Goal: Transaction & Acquisition: Purchase product/service

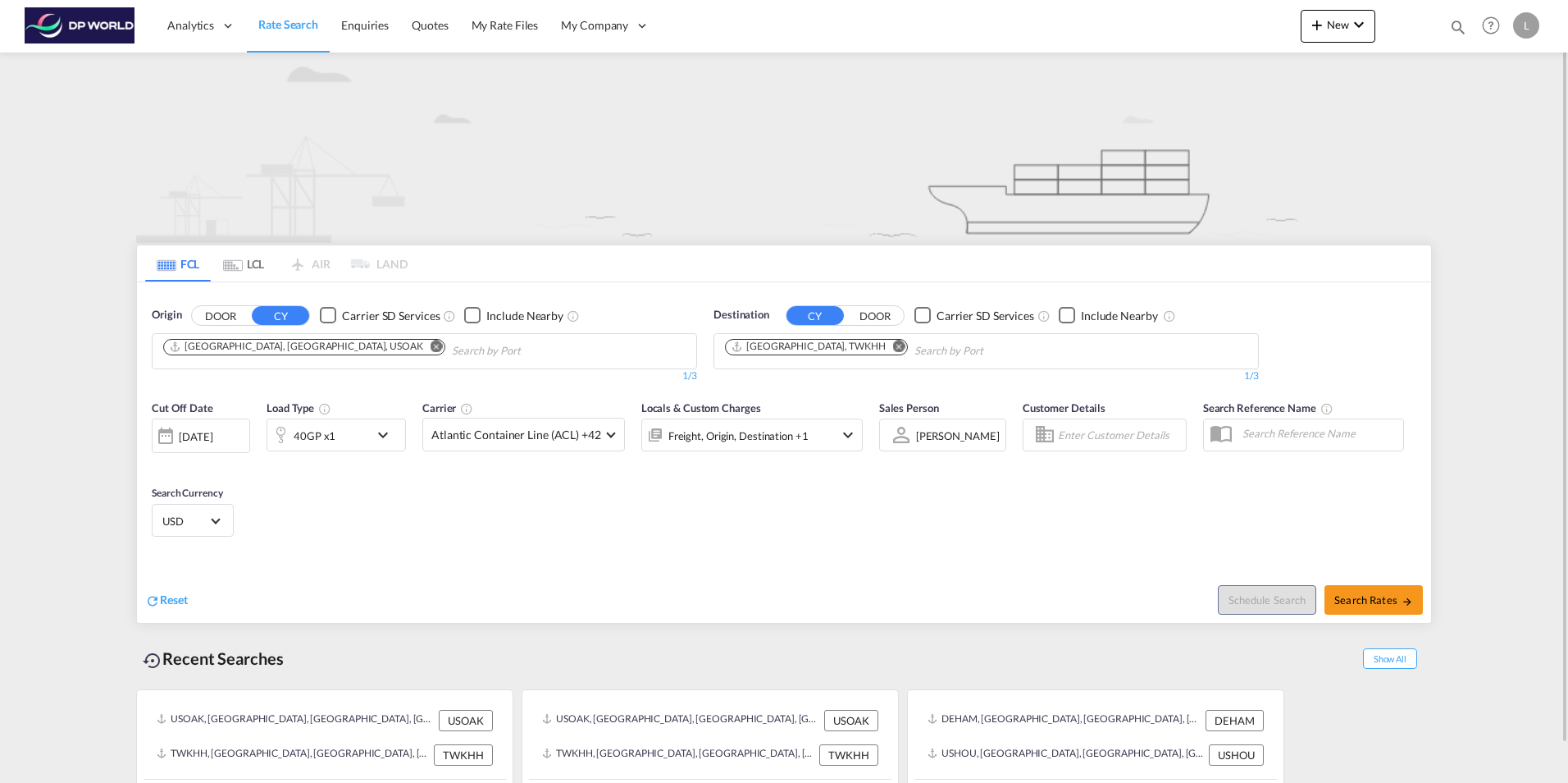
click at [431, 348] on md-icon "Remove" at bounding box center [437, 345] width 12 height 12
click at [310, 357] on body "Analytics Dashboard Rate Search Enquiries Quotes My Rate Files My Company" at bounding box center [784, 392] width 1568 height 783
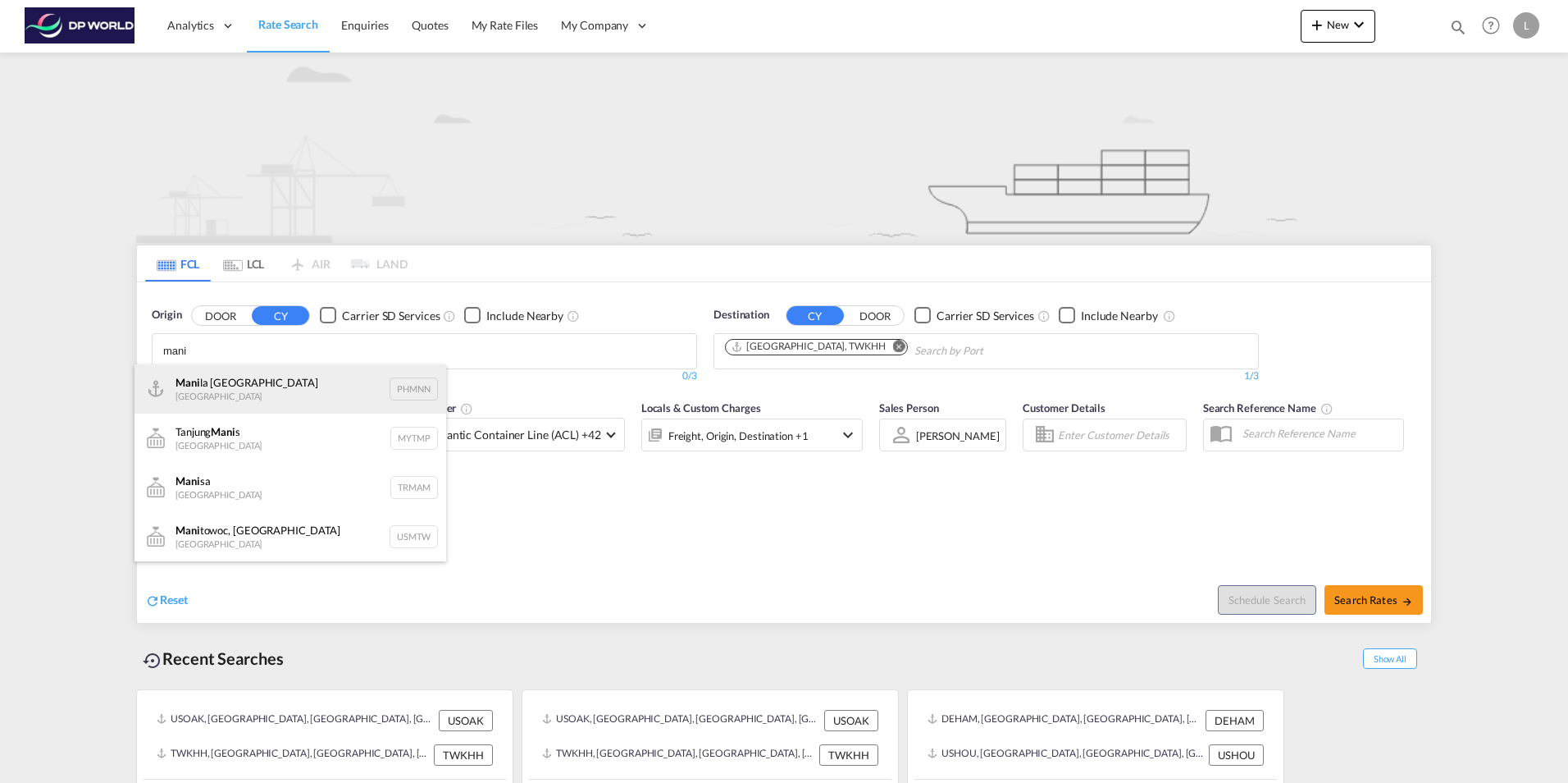
type input "mani"
click at [286, 388] on div "Mani la [GEOGRAPHIC_DATA] PHMNN" at bounding box center [290, 388] width 312 height 49
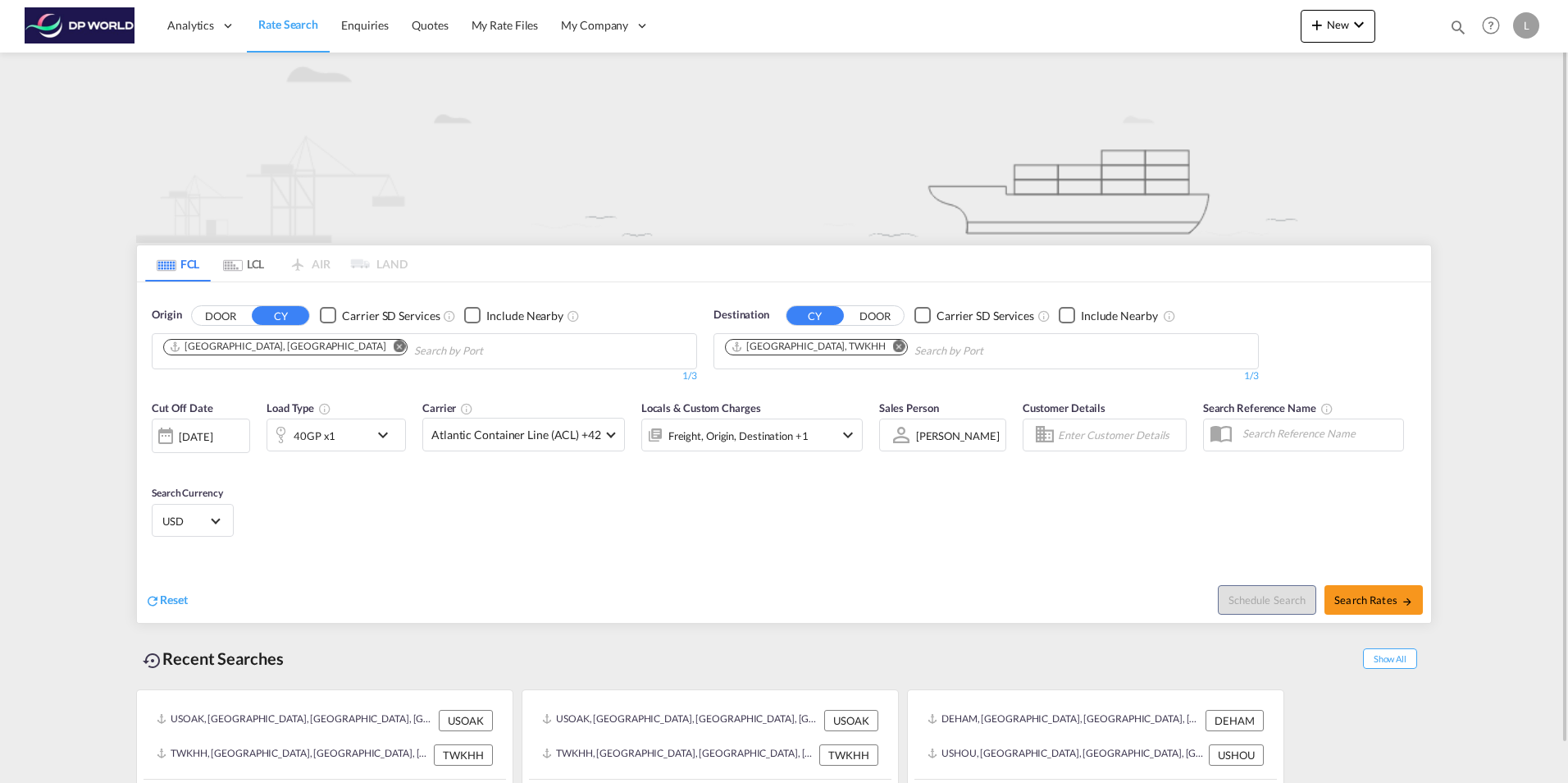
click at [893, 347] on md-icon "Remove" at bounding box center [899, 345] width 12 height 12
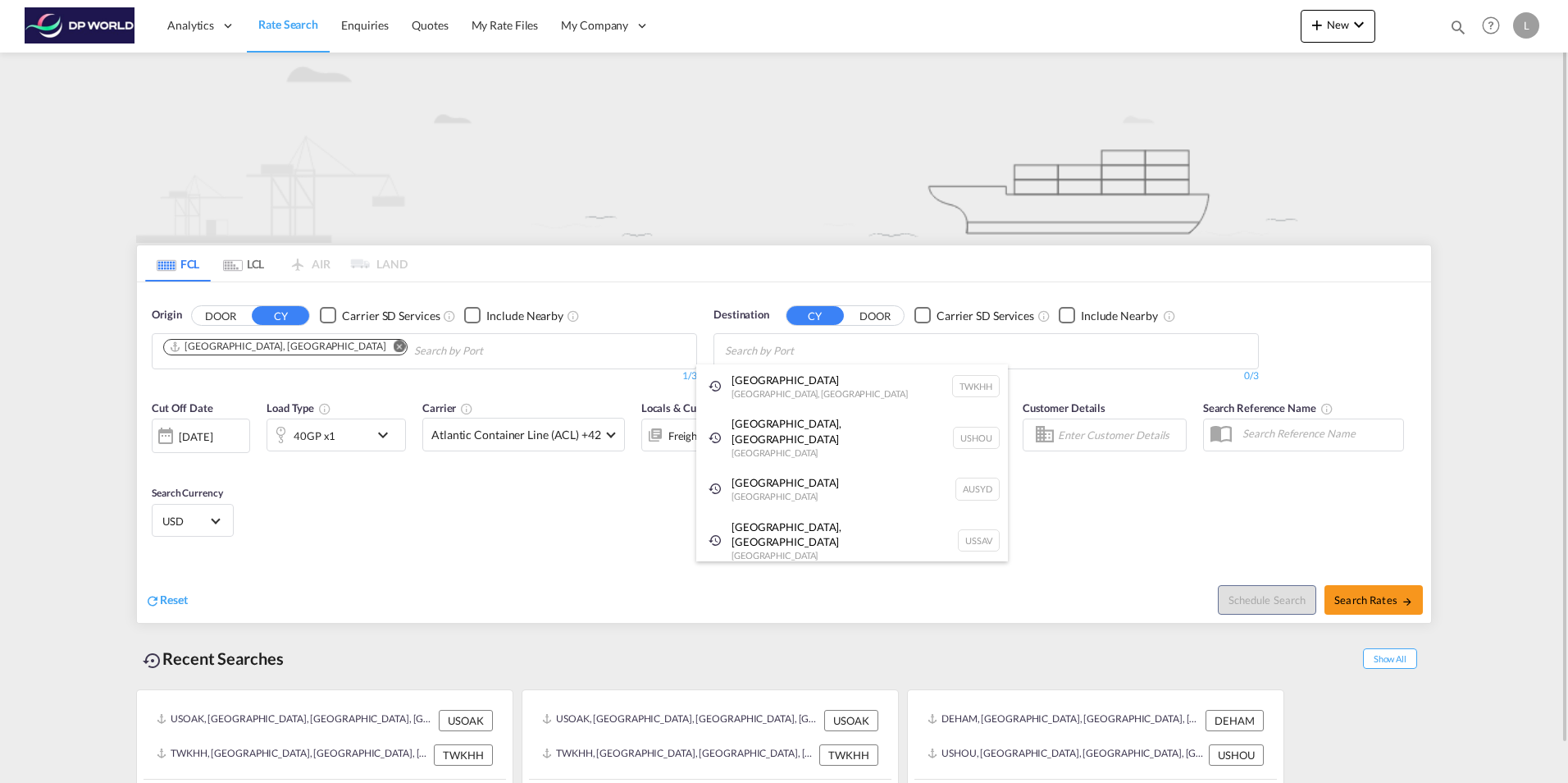
click at [792, 350] on body "Analytics Dashboard Rate Search Enquiries Quotes My Rate Files My Company" at bounding box center [784, 392] width 1568 height 783
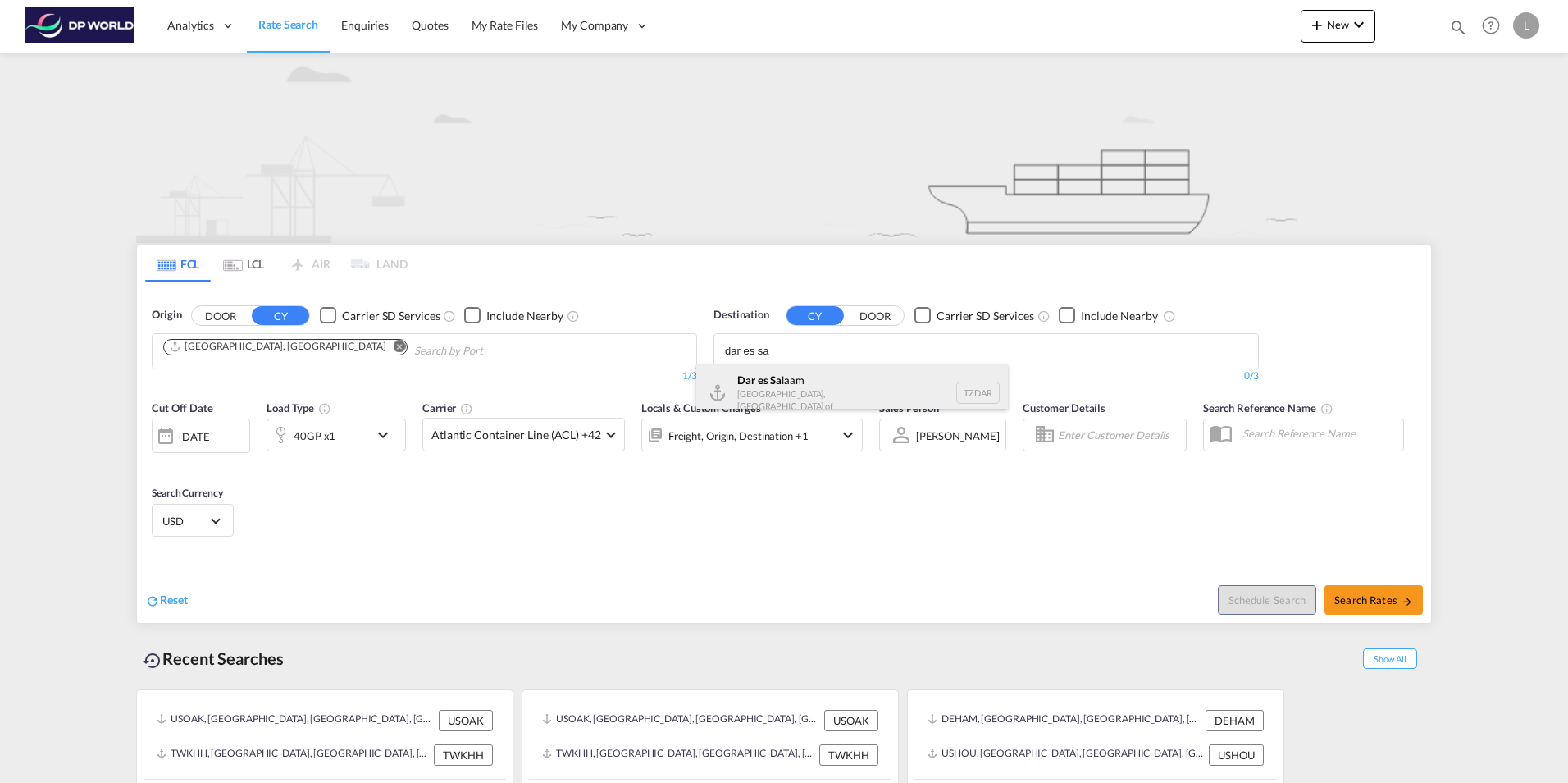
type input "dar es sa"
click at [805, 378] on div "Dar es [PERSON_NAME] [GEOGRAPHIC_DATA], [GEOGRAPHIC_DATA] TZDAR" at bounding box center [852, 392] width 312 height 57
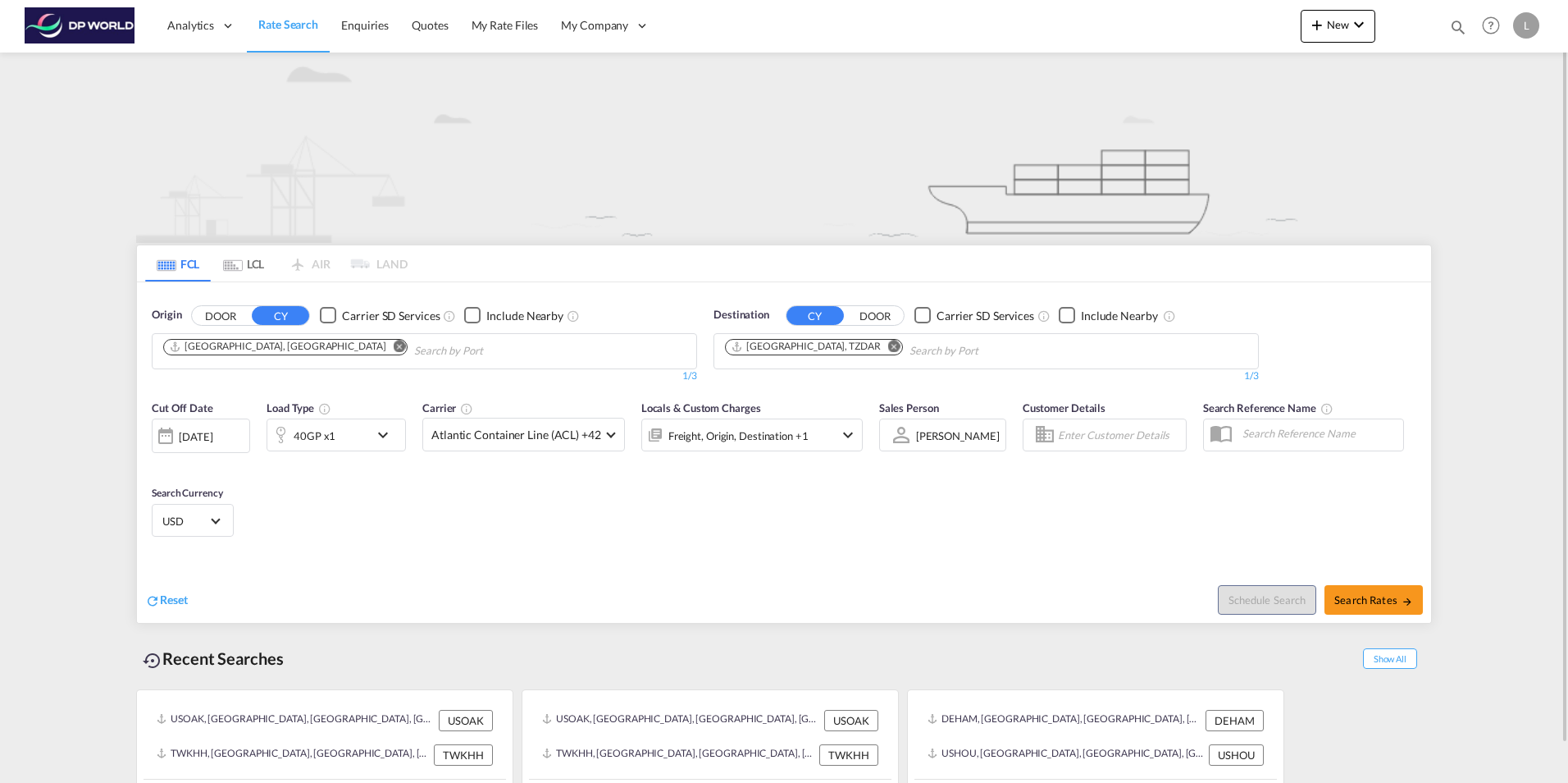
click at [394, 346] on md-icon "Remove" at bounding box center [400, 345] width 12 height 12
click at [263, 351] on input "Chips input." at bounding box center [241, 351] width 156 height 27
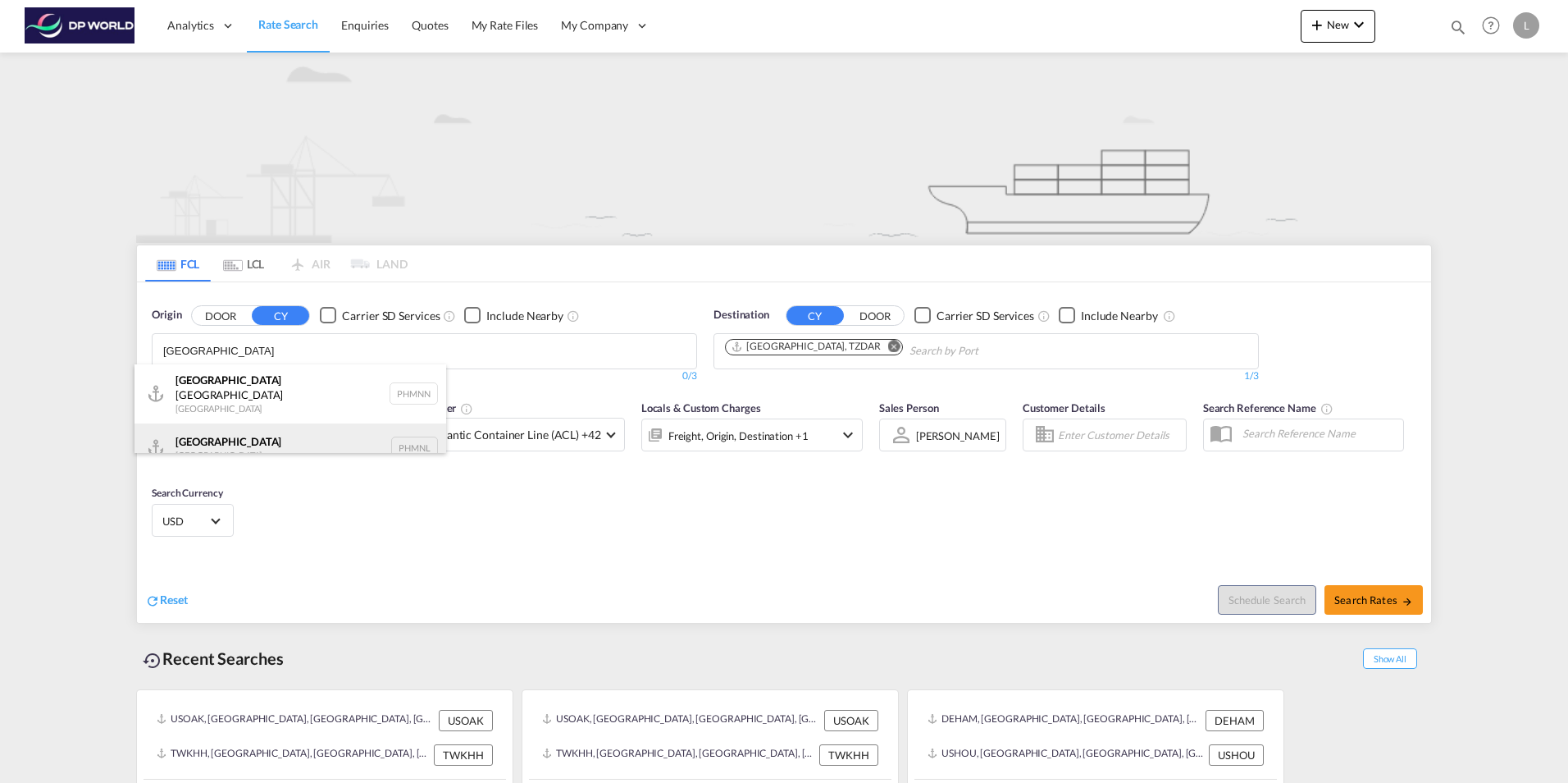
type input "[GEOGRAPHIC_DATA]"
click at [277, 437] on div "[GEOGRAPHIC_DATA] [GEOGRAPHIC_DATA] PHMNL" at bounding box center [290, 447] width 312 height 49
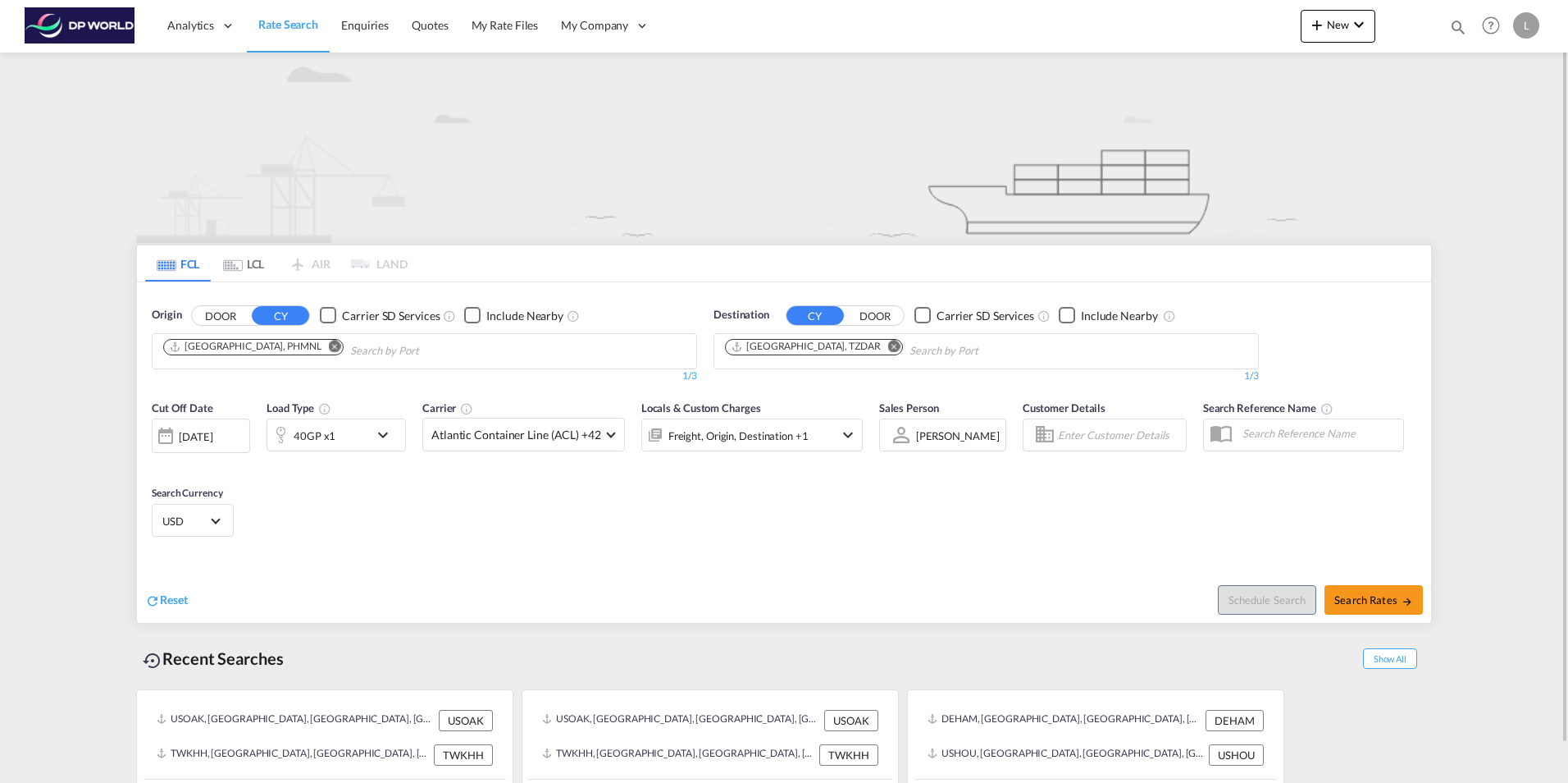
click at [381, 438] on md-icon "icon-chevron-down" at bounding box center [387, 434] width 28 height 20
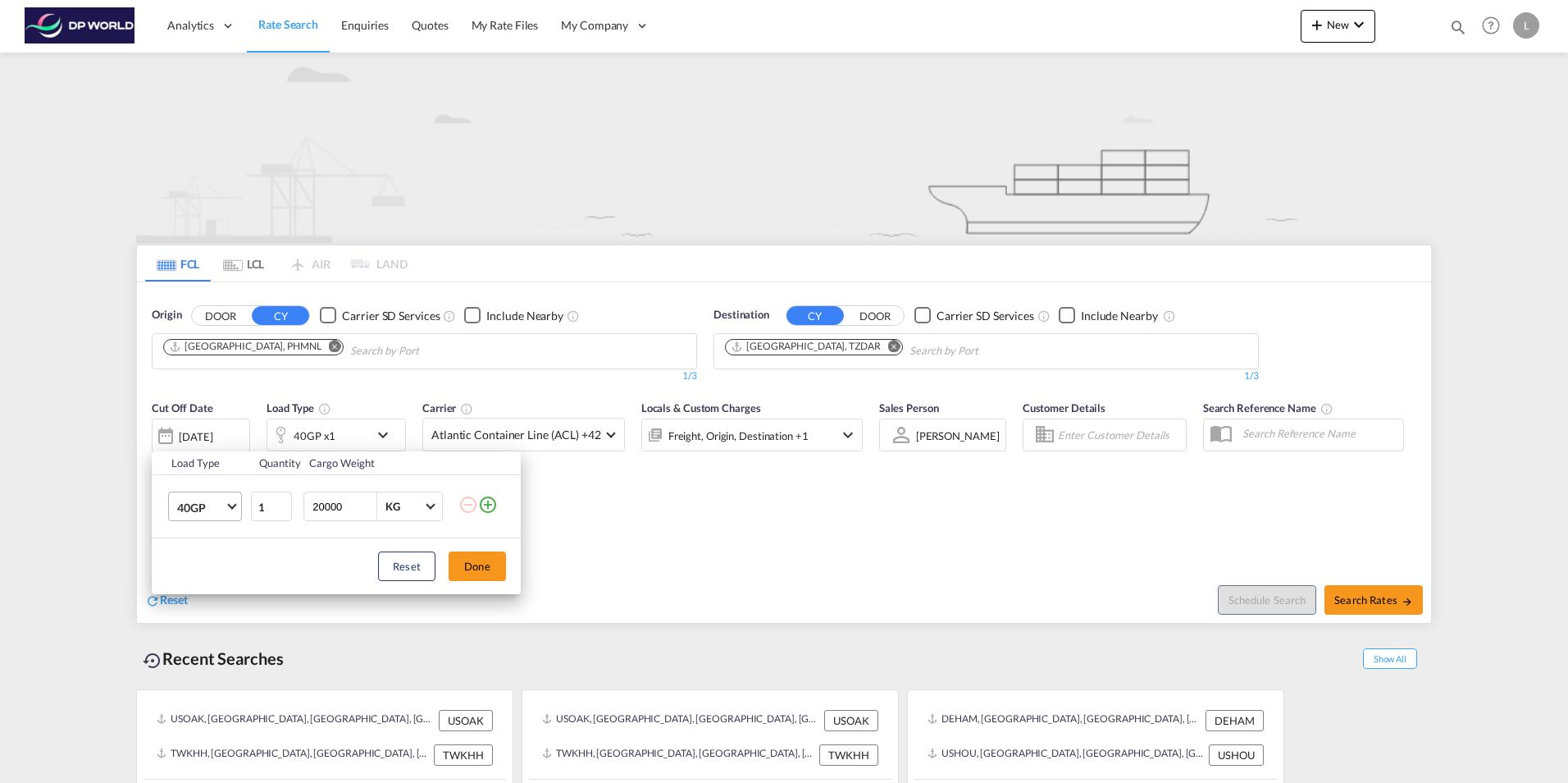
click at [222, 507] on span "40GP" at bounding box center [201, 507] width 48 height 16
click at [203, 465] on div "20GP" at bounding box center [192, 467] width 29 height 16
click at [484, 571] on button "Done" at bounding box center [477, 566] width 57 height 29
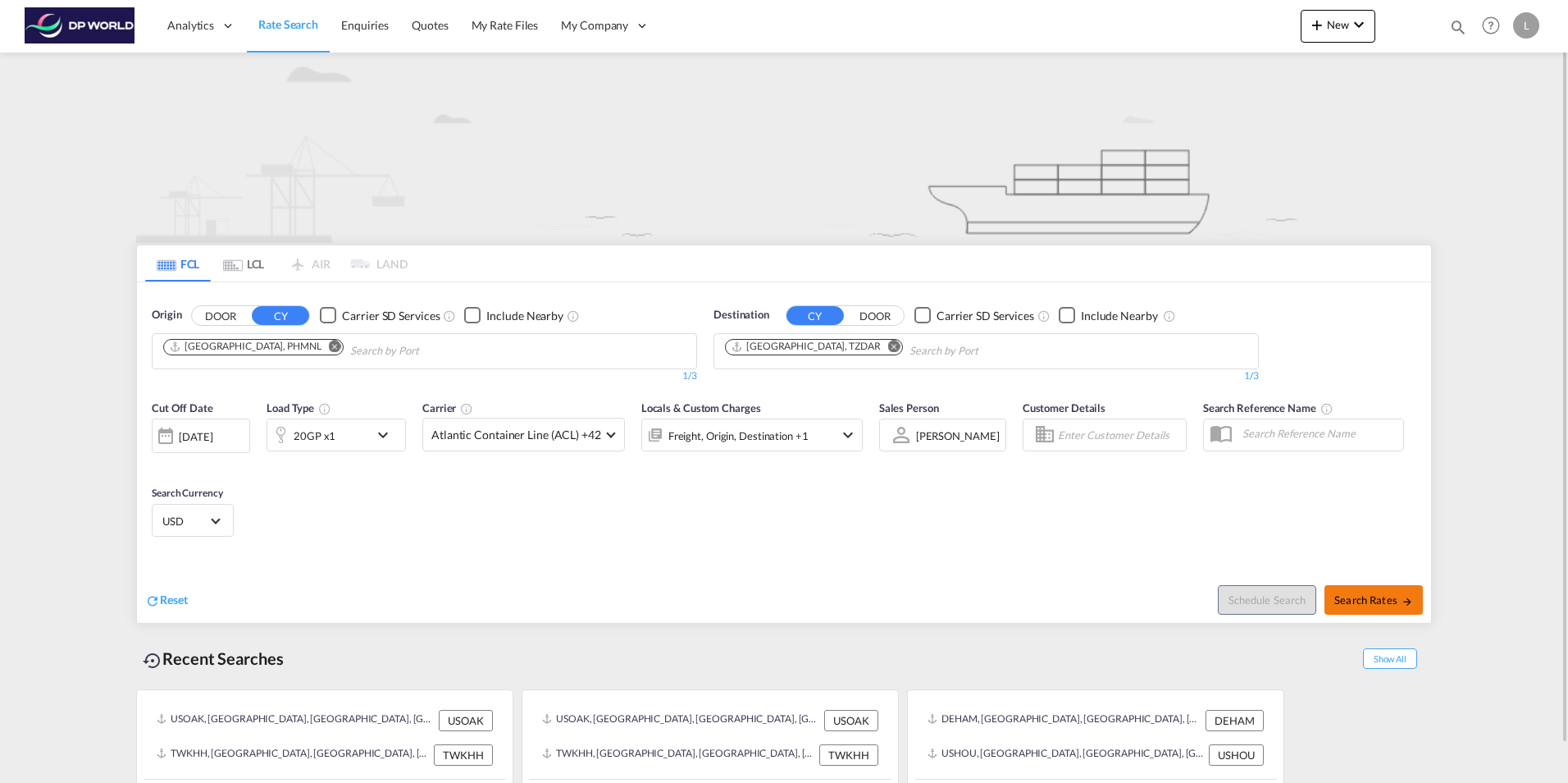
click at [1380, 601] on span "Search Rates" at bounding box center [1374, 599] width 79 height 13
type input "PHMNL to TZDAR / [DATE]"
